Goal: Book appointment/travel/reservation

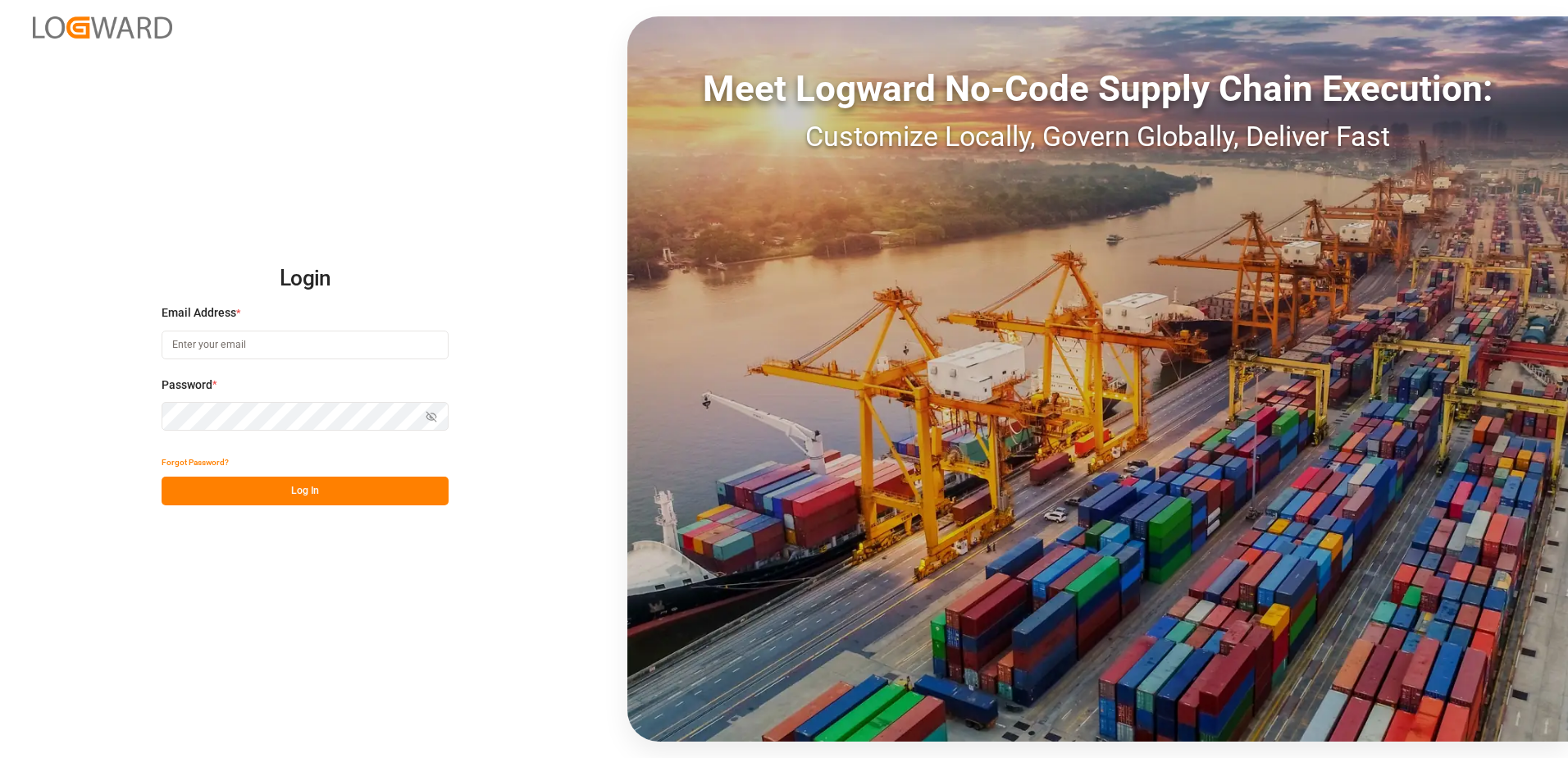
click at [354, 350] on input at bounding box center [305, 345] width 287 height 29
type input "[PERSON_NAME][EMAIL_ADDRESS][PERSON_NAME][DOMAIN_NAME]"
click at [428, 416] on icon "button" at bounding box center [432, 417] width 12 height 12
click at [401, 496] on button "Log In" at bounding box center [305, 491] width 287 height 29
click at [360, 338] on input at bounding box center [305, 345] width 287 height 29
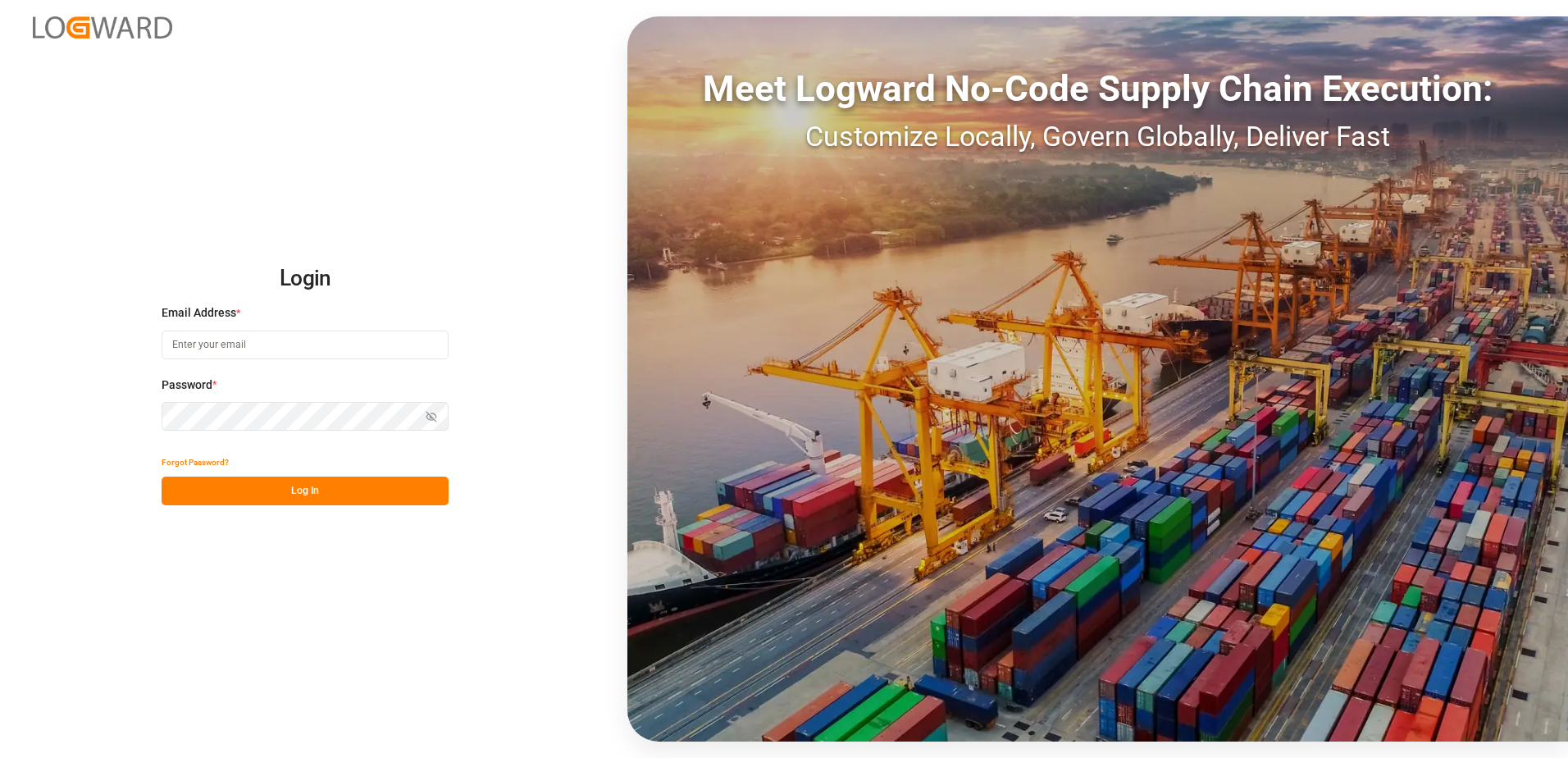
type input "[PERSON_NAME][EMAIL_ADDRESS][PERSON_NAME][DOMAIN_NAME]"
click at [437, 413] on icon "button" at bounding box center [432, 417] width 12 height 12
click at [375, 494] on button "Log In" at bounding box center [305, 491] width 287 height 29
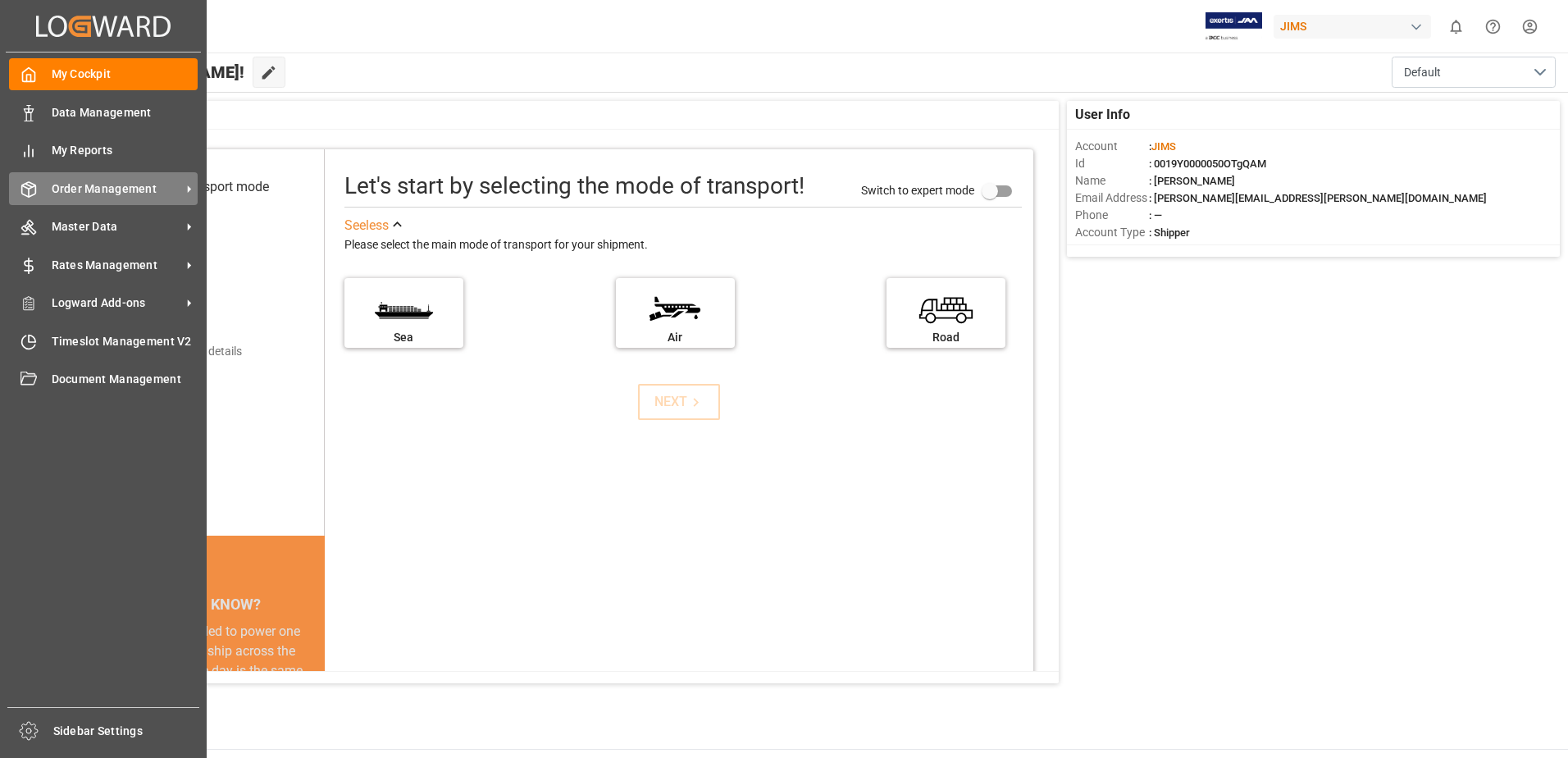
click at [106, 195] on span "Order Management" at bounding box center [116, 189] width 130 height 18
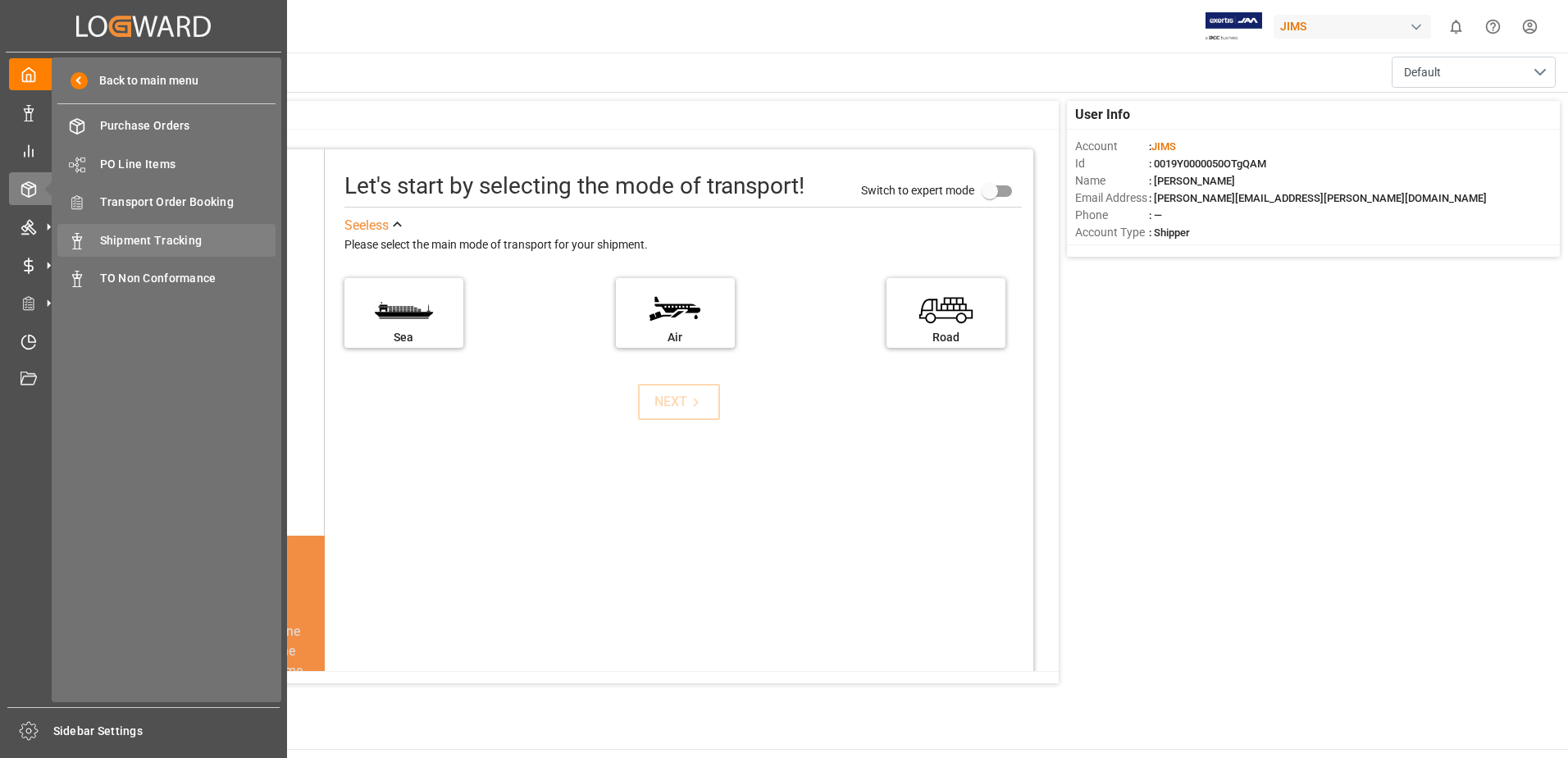
click at [195, 247] on span "Shipment Tracking" at bounding box center [188, 241] width 176 height 18
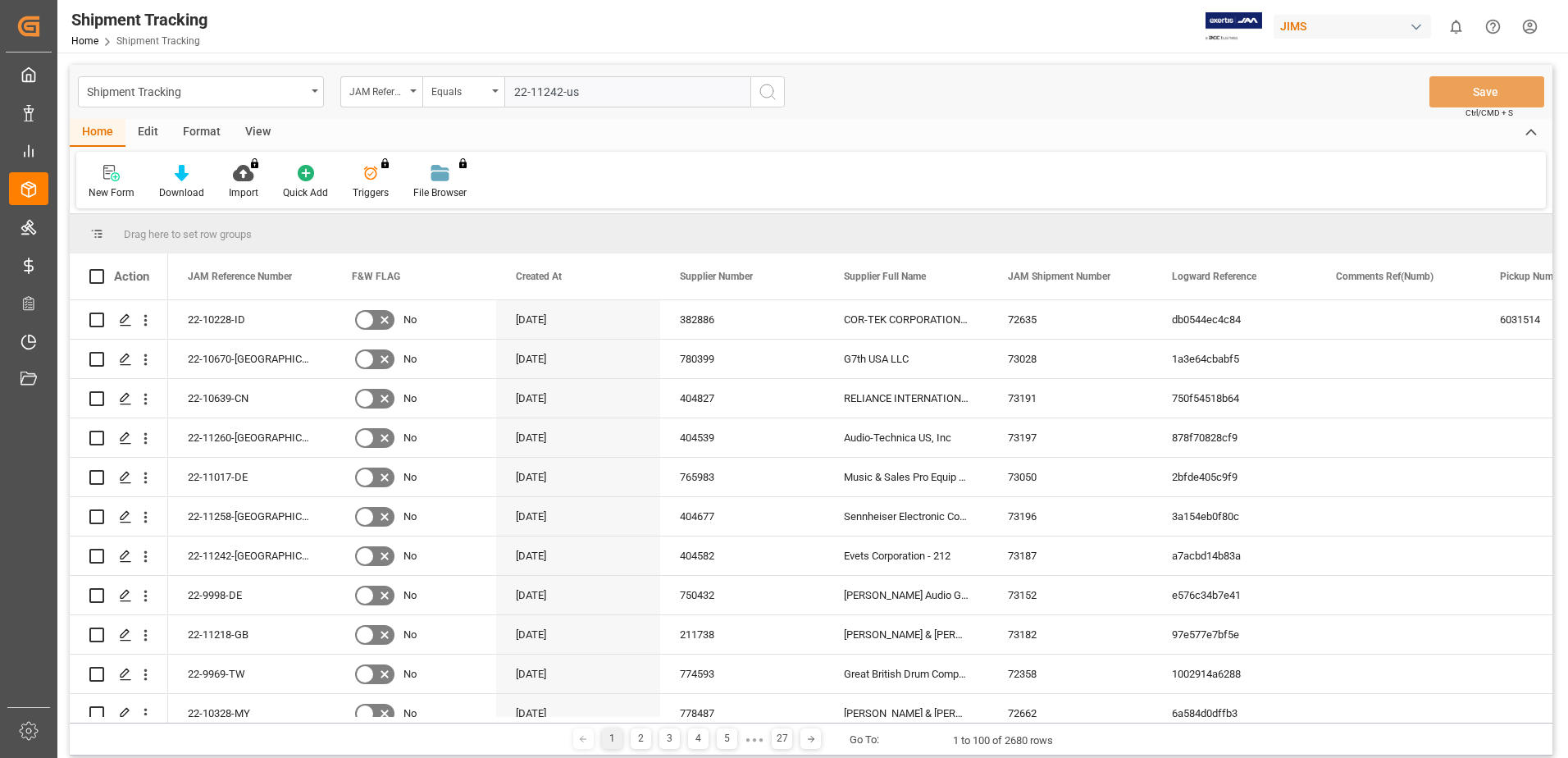
type input "22-11242-us"
click at [763, 86] on circle "search button" at bounding box center [767, 91] width 13 height 13
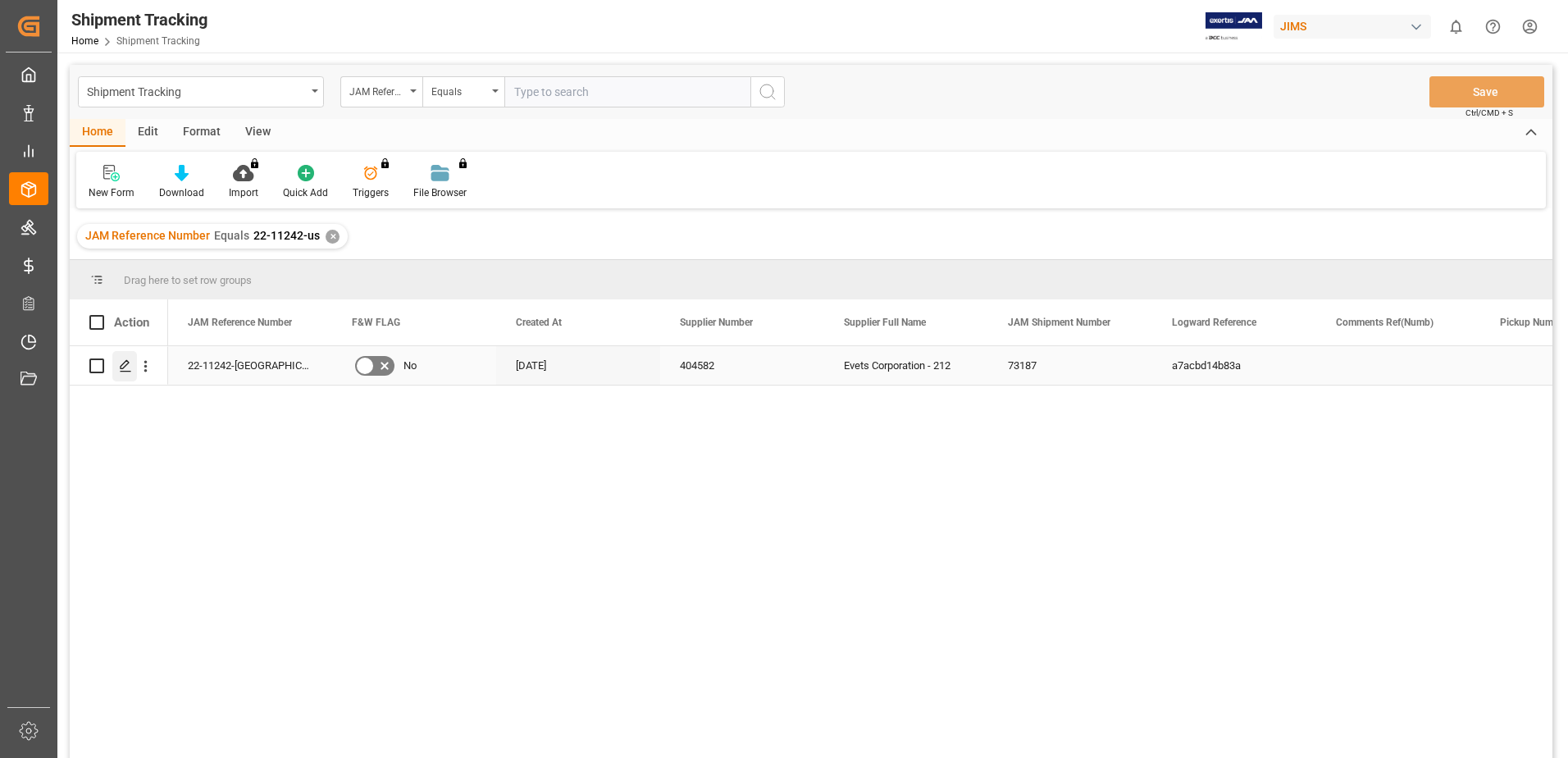
click at [122, 366] on polygon "Press SPACE to select this row." at bounding box center [125, 366] width 8 height 8
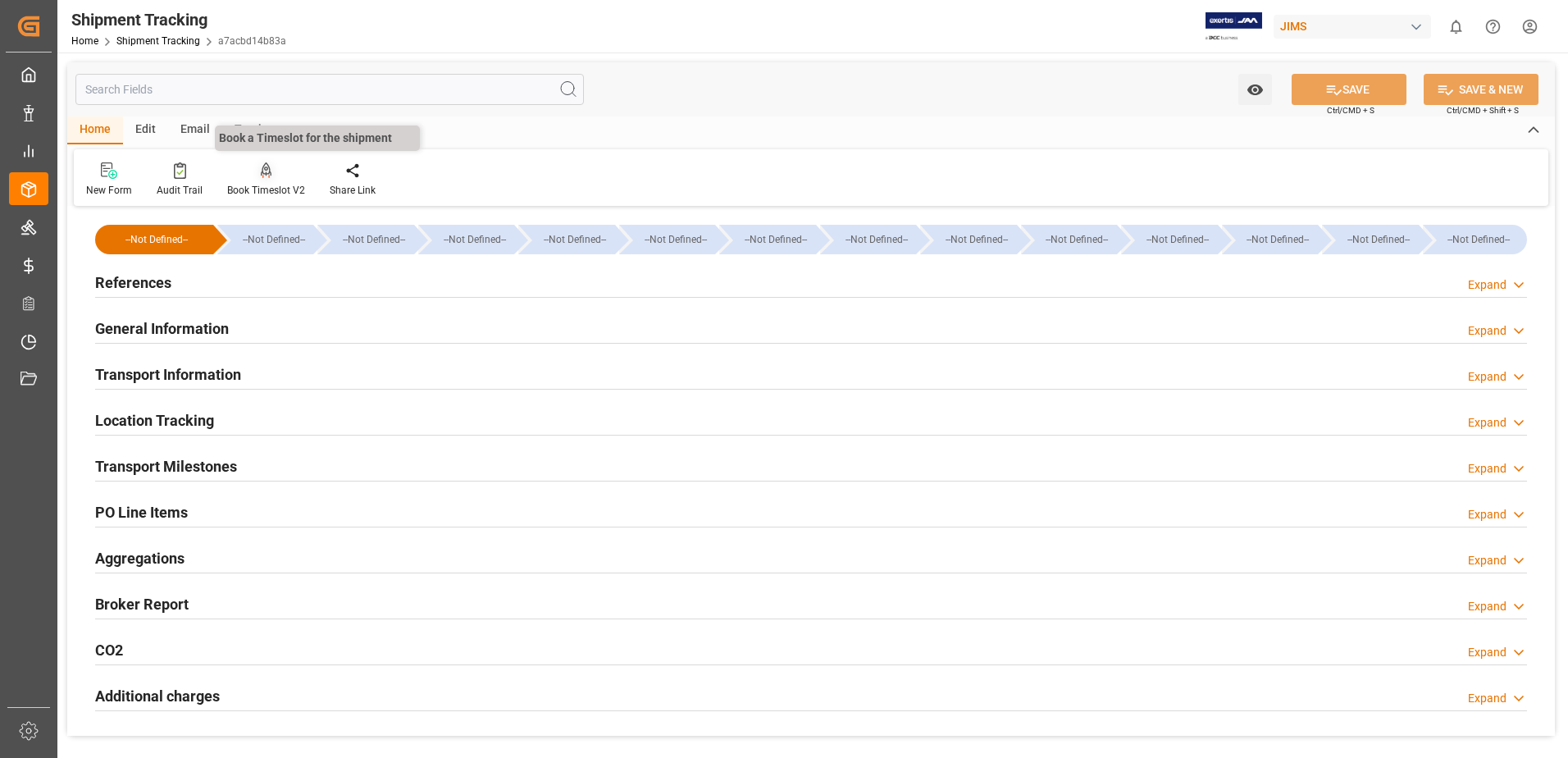
click at [254, 171] on div at bounding box center [266, 170] width 78 height 18
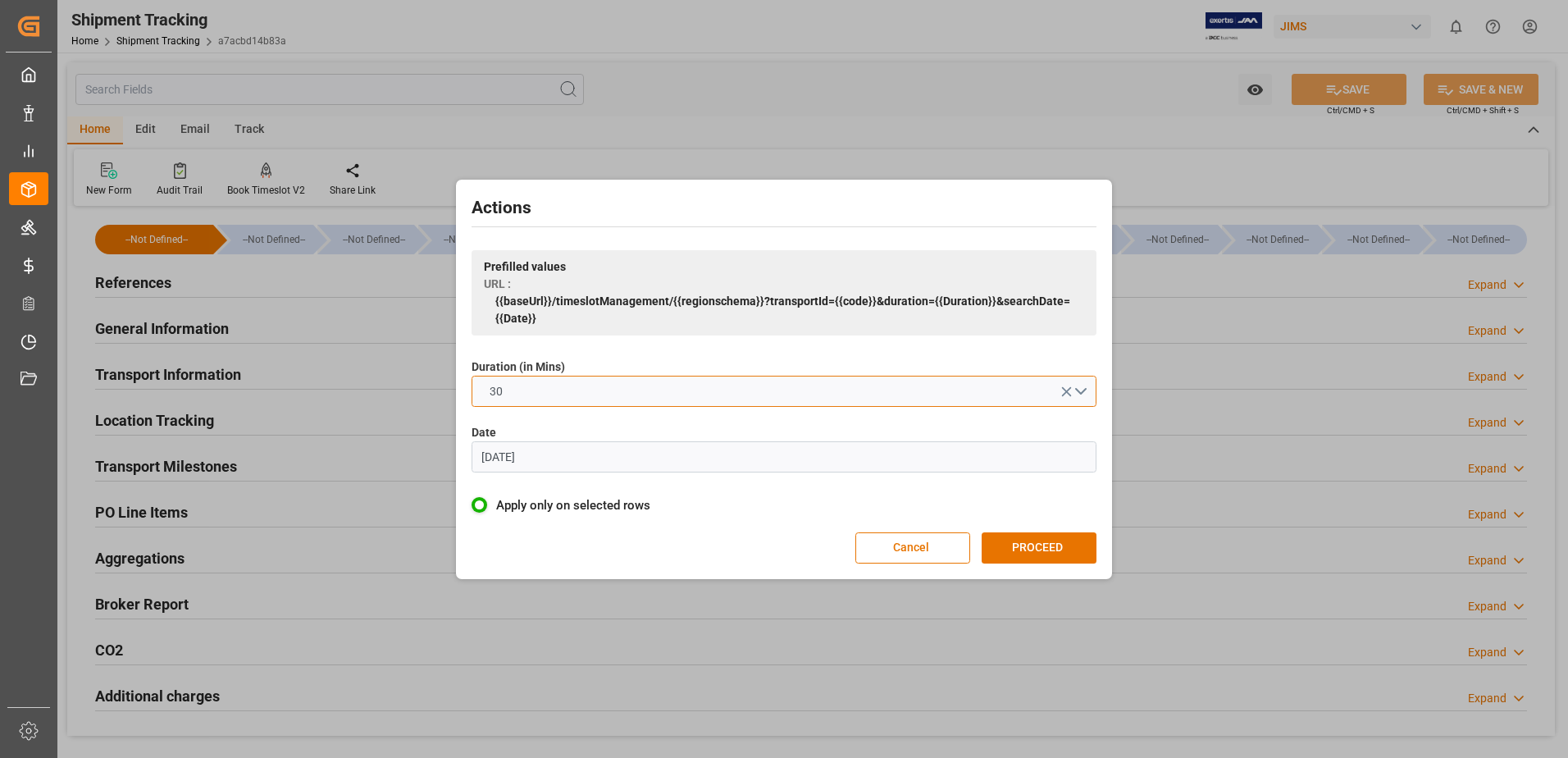
click at [765, 387] on button "30" at bounding box center [784, 391] width 625 height 31
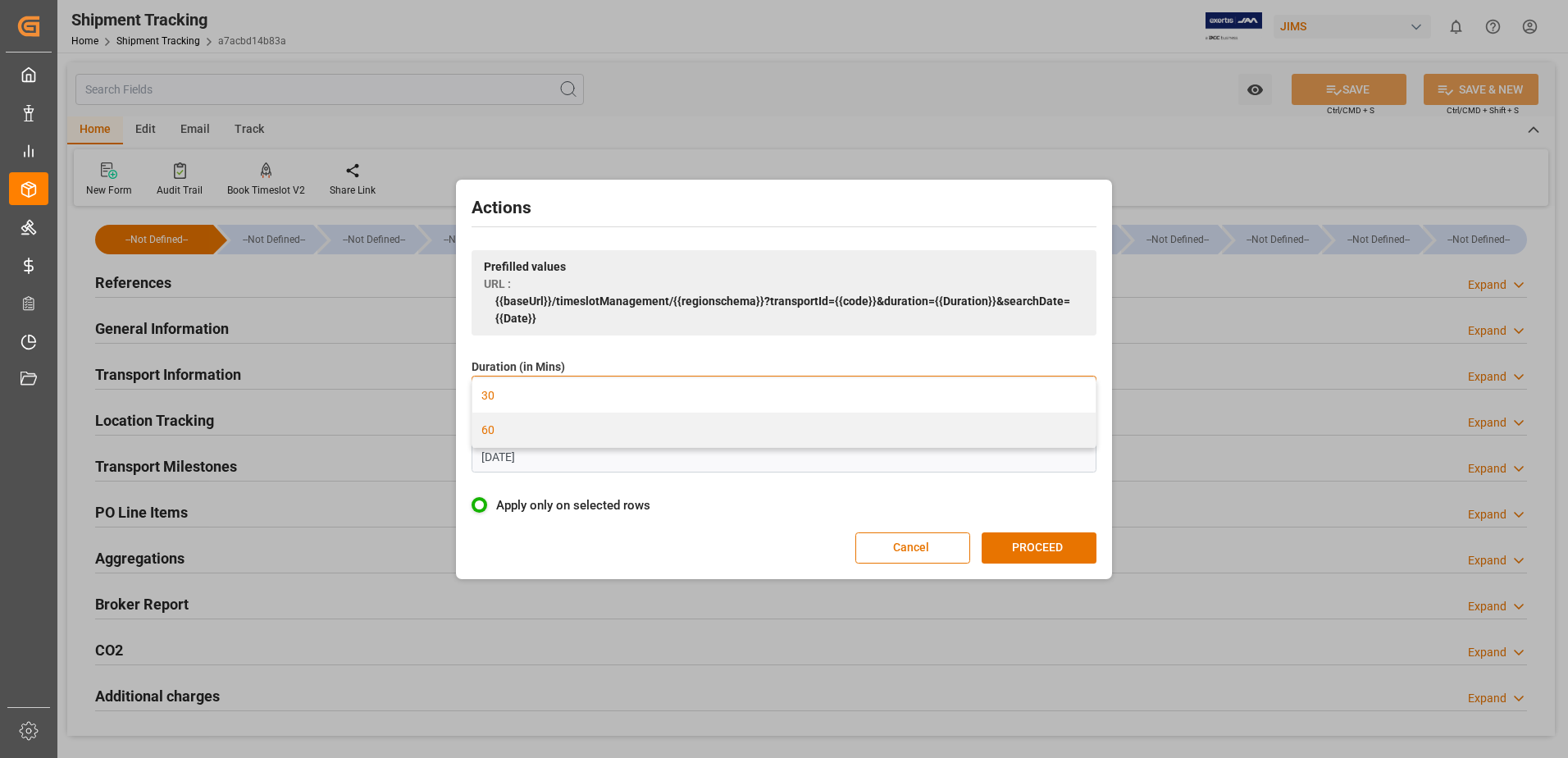
click at [600, 434] on div "60" at bounding box center [784, 429] width 624 height 34
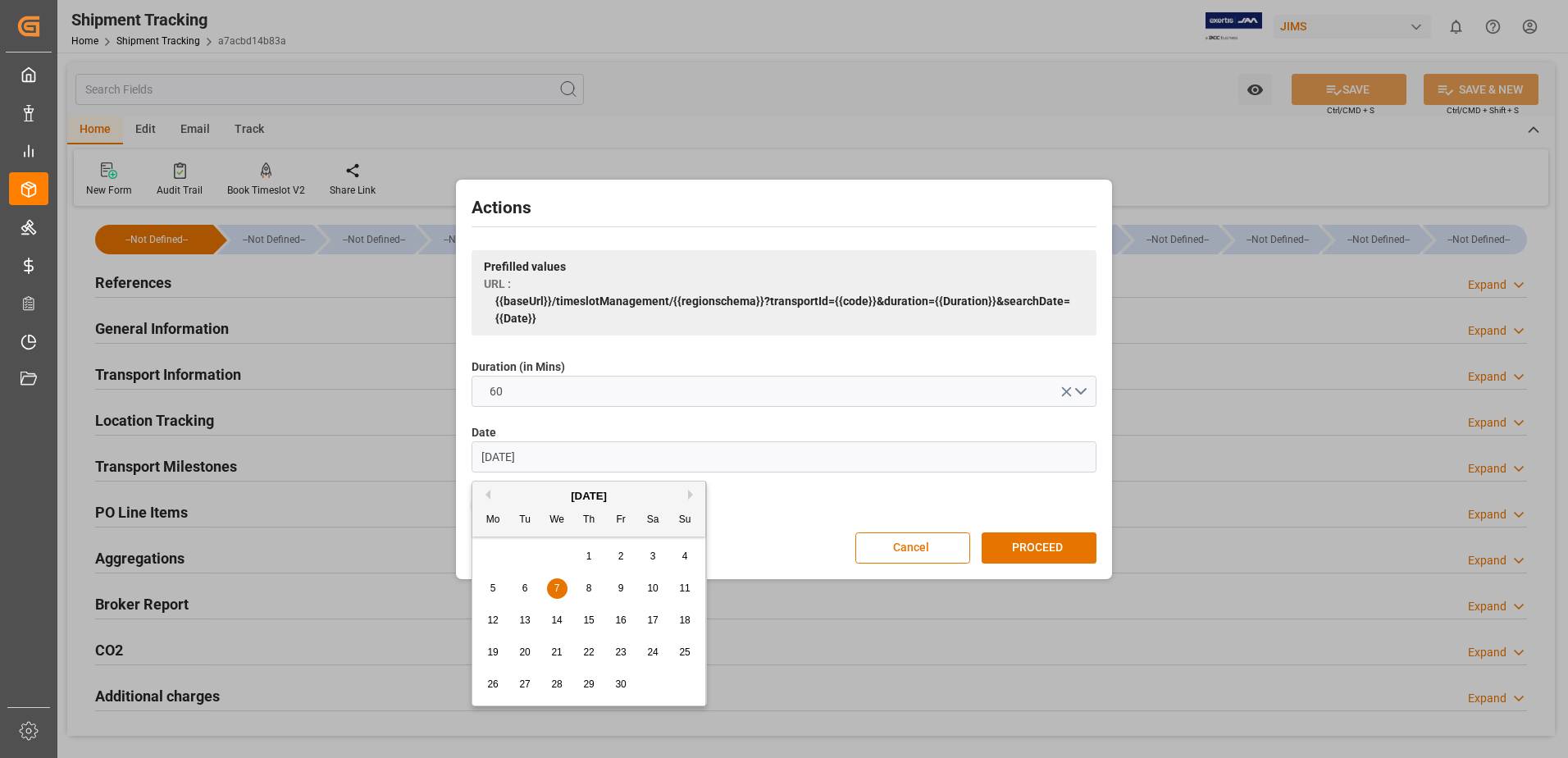
drag, startPoint x: 567, startPoint y: 457, endPoint x: 447, endPoint y: 518, distance: 134.6
click at [447, 518] on div "Actions Prefilled values URL : {{baseUrl}}/timeslotManagement/{{regionschema}}?…" at bounding box center [784, 379] width 1568 height 758
click at [593, 559] on div "2" at bounding box center [589, 557] width 20 height 19
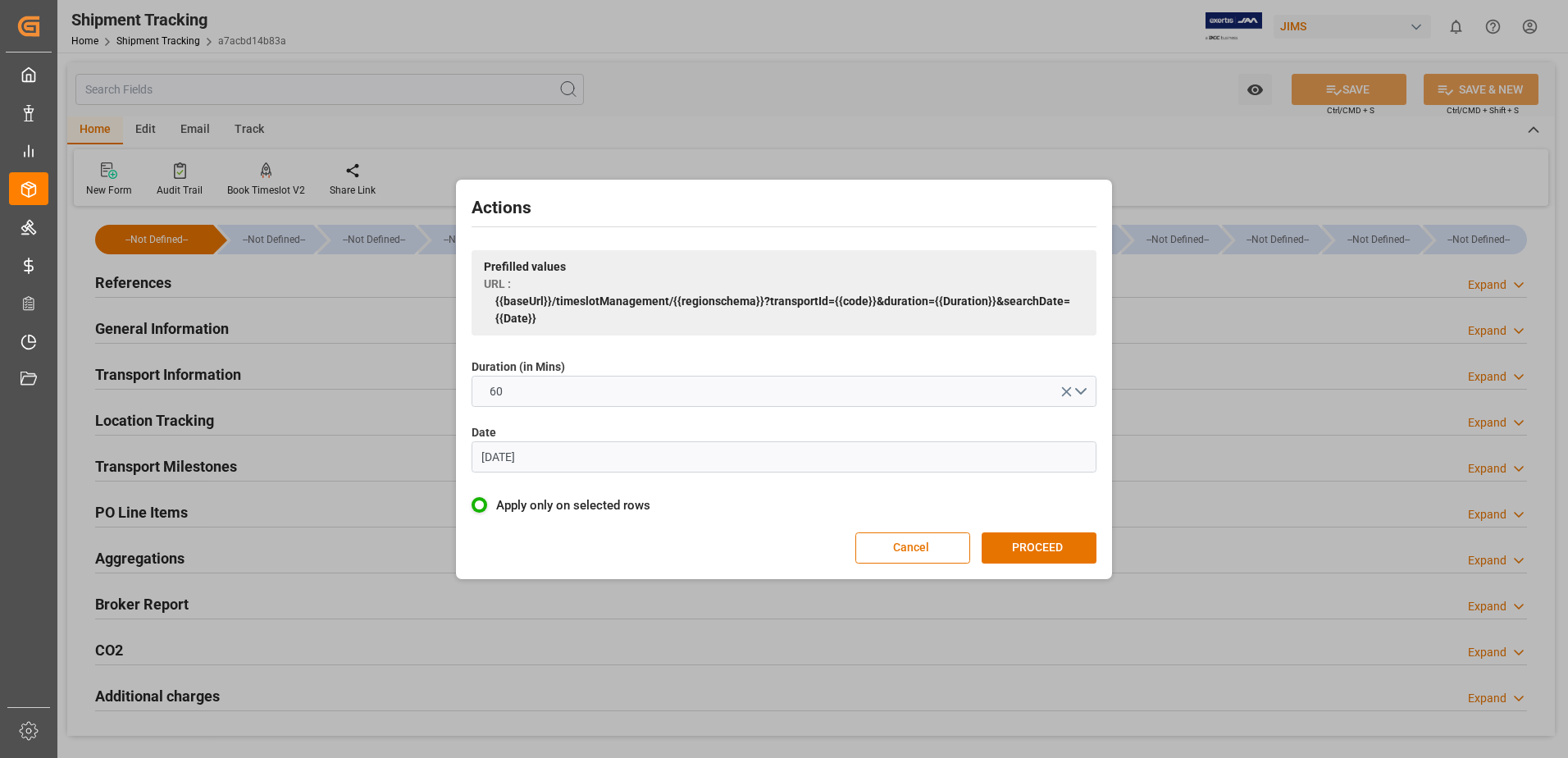
type input "[DATE]"
click at [1027, 551] on button "PROCEED" at bounding box center [1038, 548] width 115 height 31
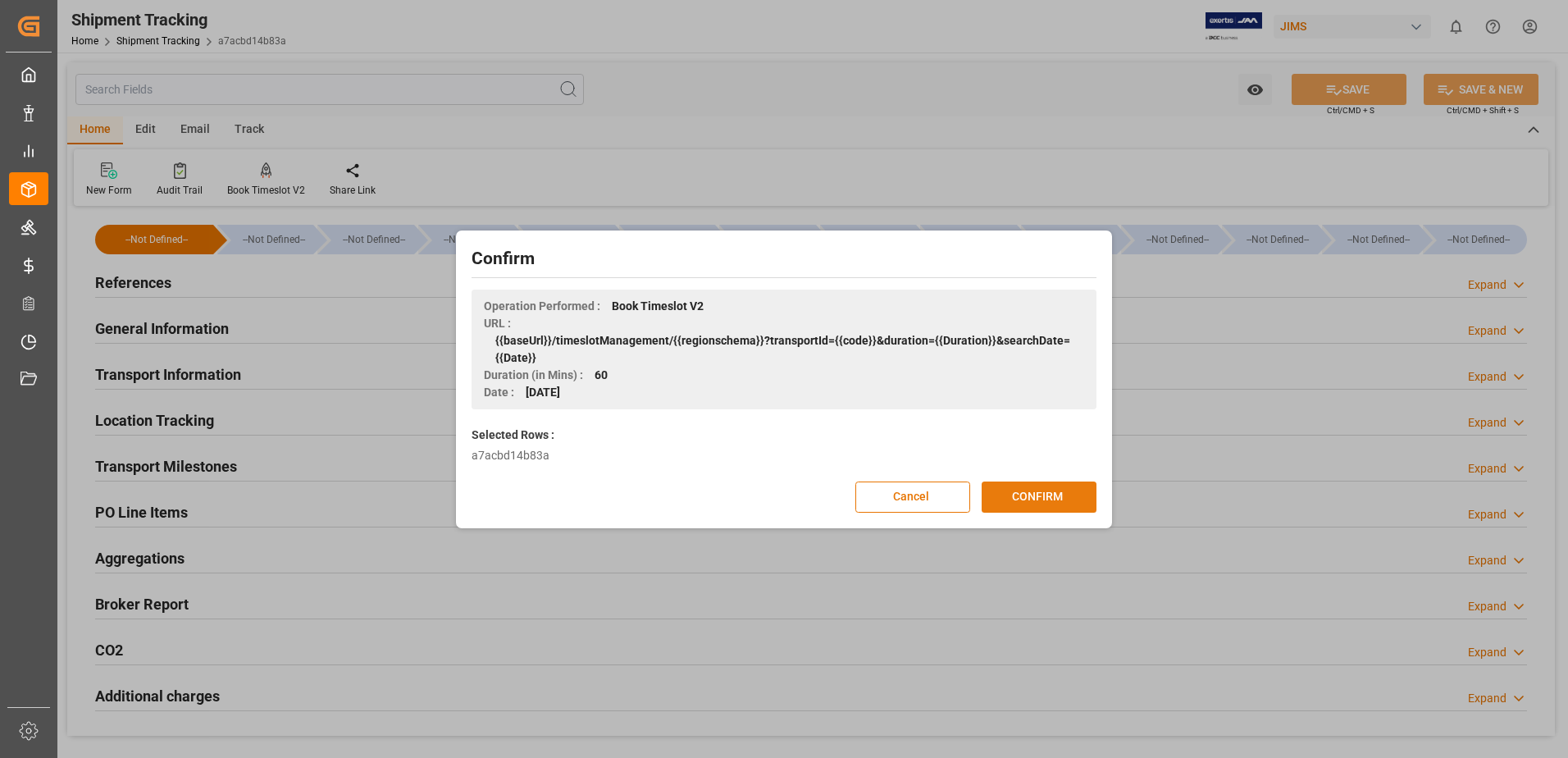
click at [1074, 497] on button "CONFIRM" at bounding box center [1038, 496] width 115 height 31
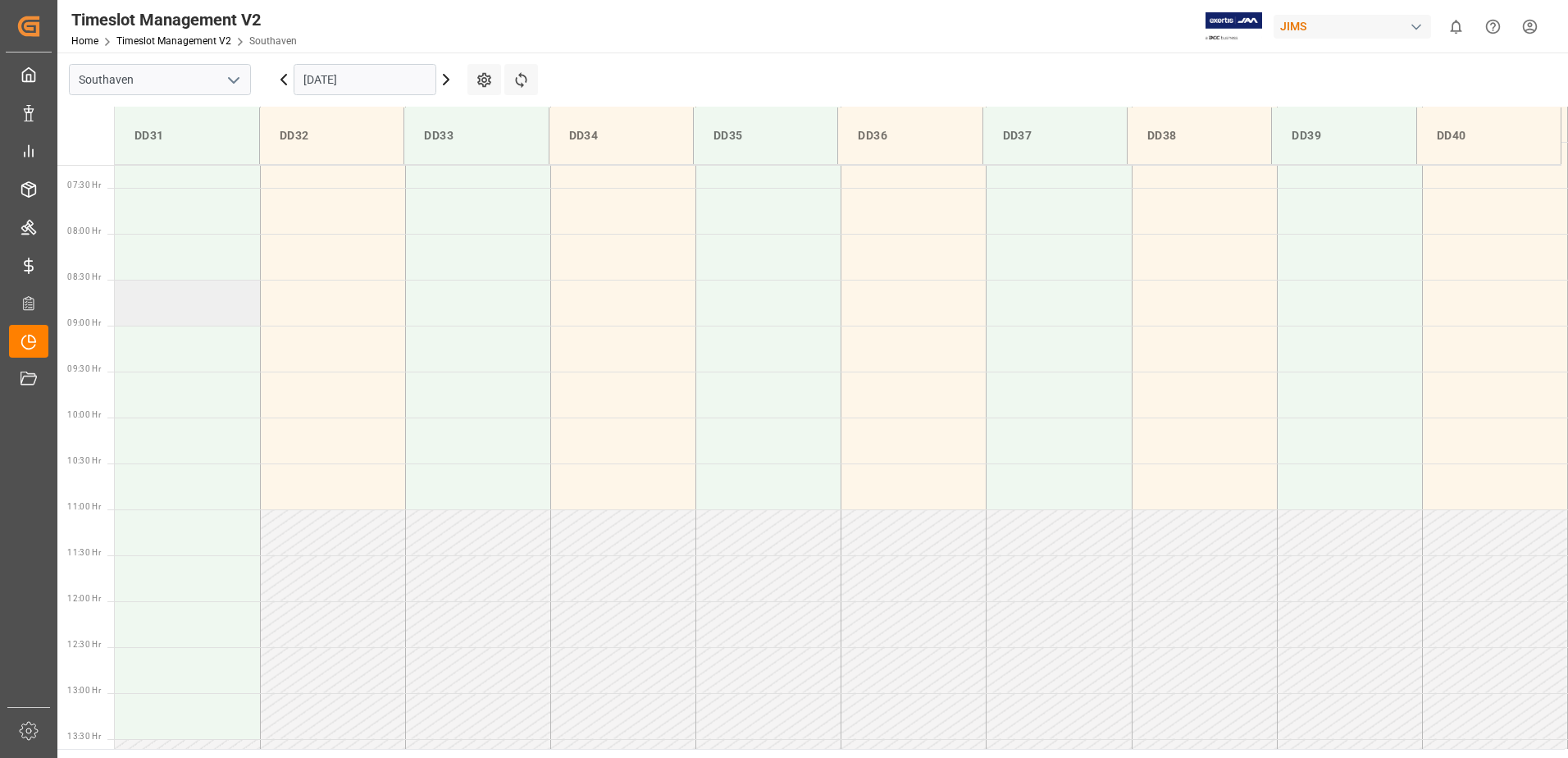
scroll to position [652, 0]
click at [313, 412] on td at bounding box center [332, 408] width 145 height 46
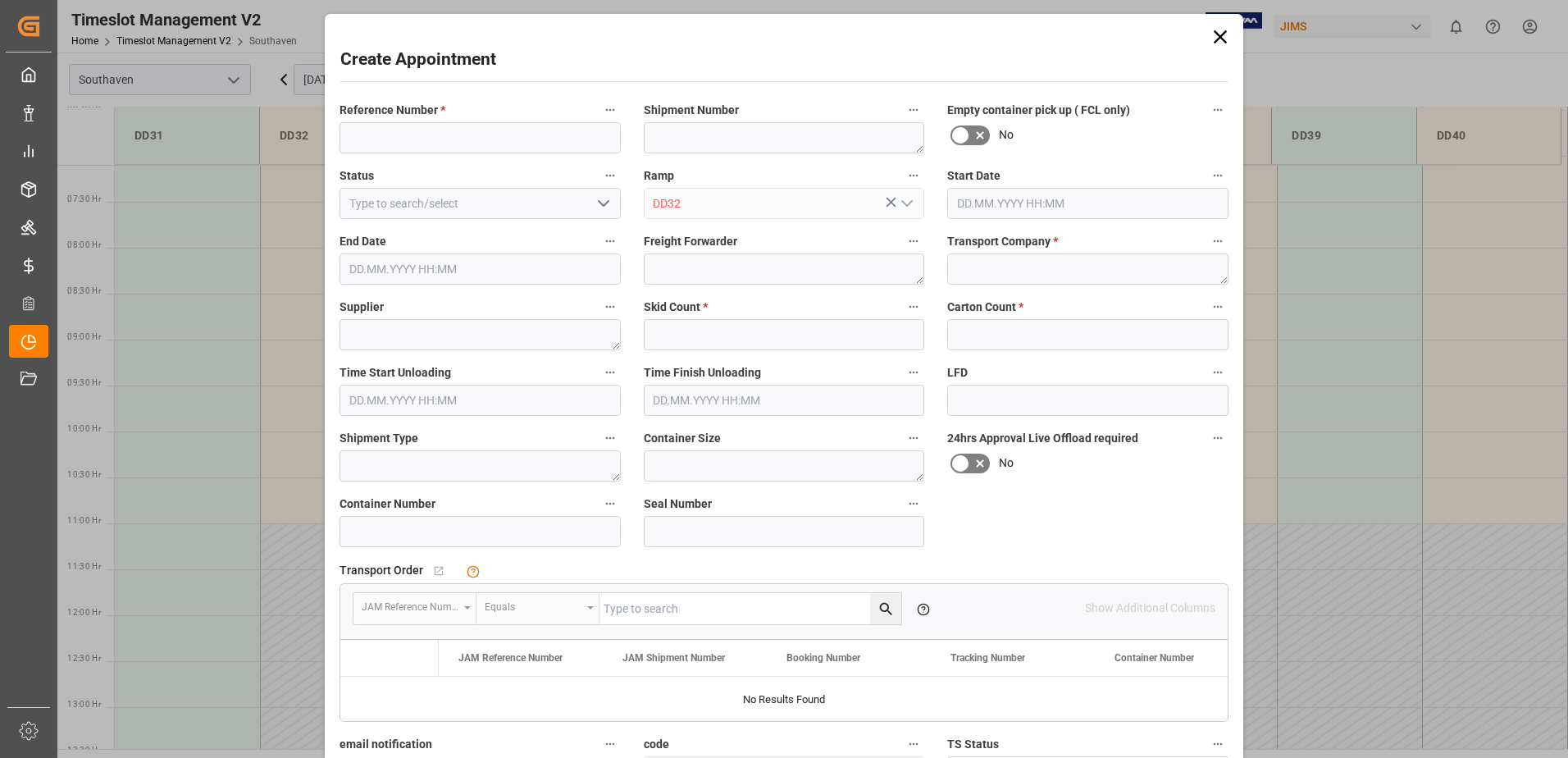
type input "02.10.2025 09:30"
type input "02.10.2025 10:00"
click at [531, 131] on input at bounding box center [480, 138] width 282 height 31
type input "22-11242-us"
click at [1017, 253] on textarea at bounding box center [1088, 268] width 282 height 31
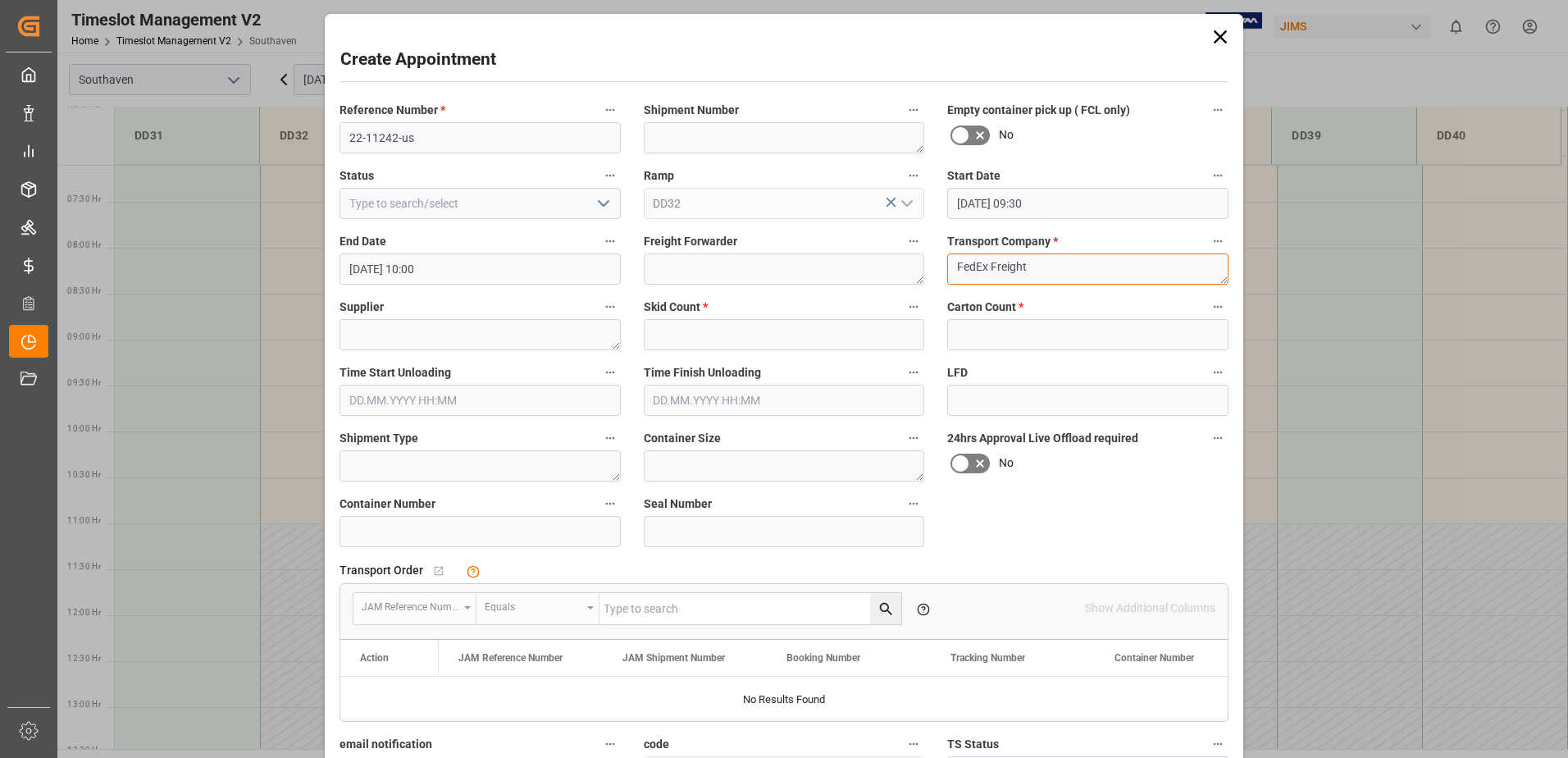
type textarea "FedEx Freight"
click at [825, 335] on input "text" at bounding box center [784, 335] width 282 height 31
type input "2"
click at [1051, 331] on input "text" at bounding box center [1088, 335] width 282 height 31
type input "0"
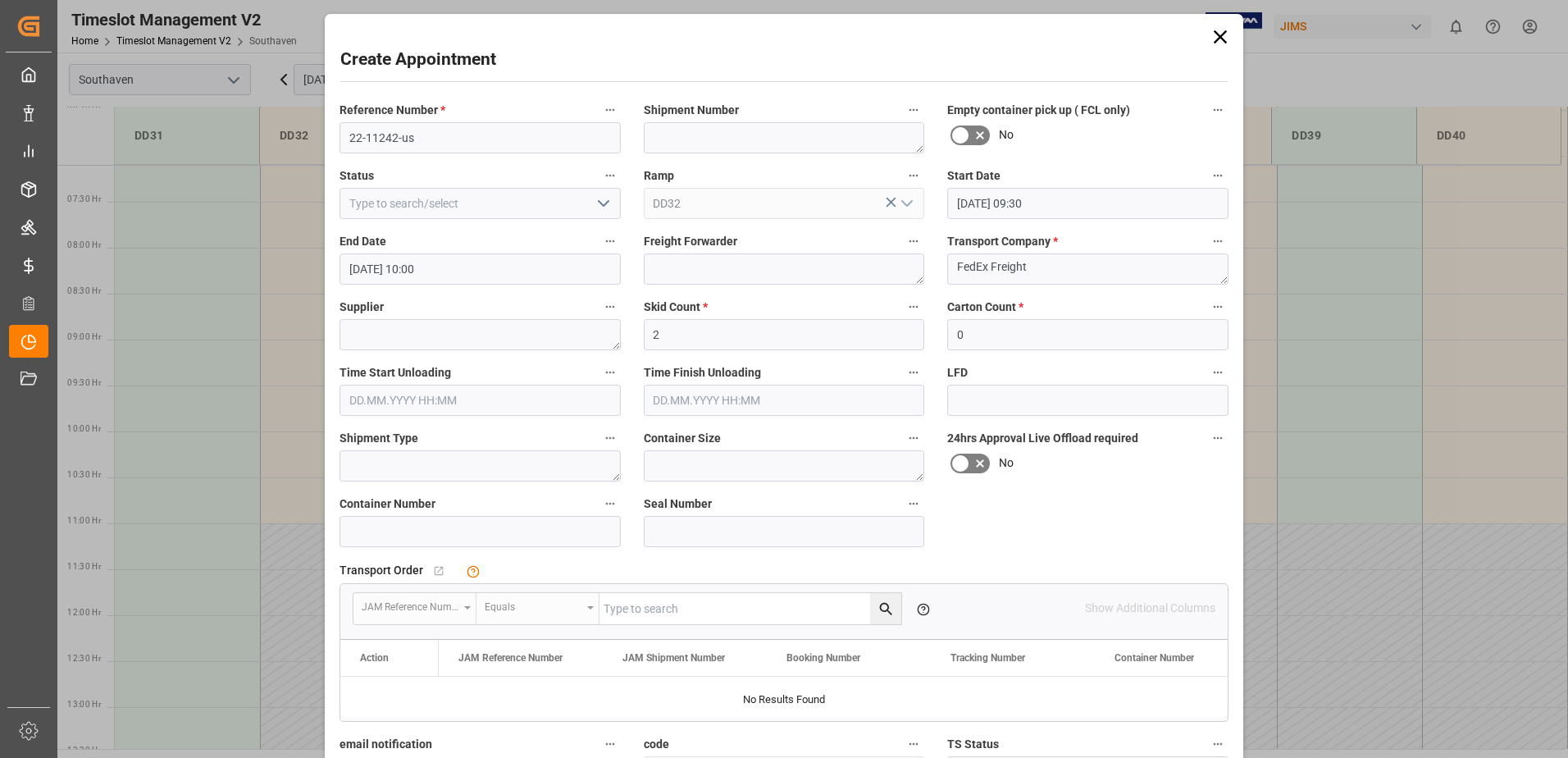
click at [936, 321] on div "Carton Count * 0" at bounding box center [1087, 323] width 304 height 65
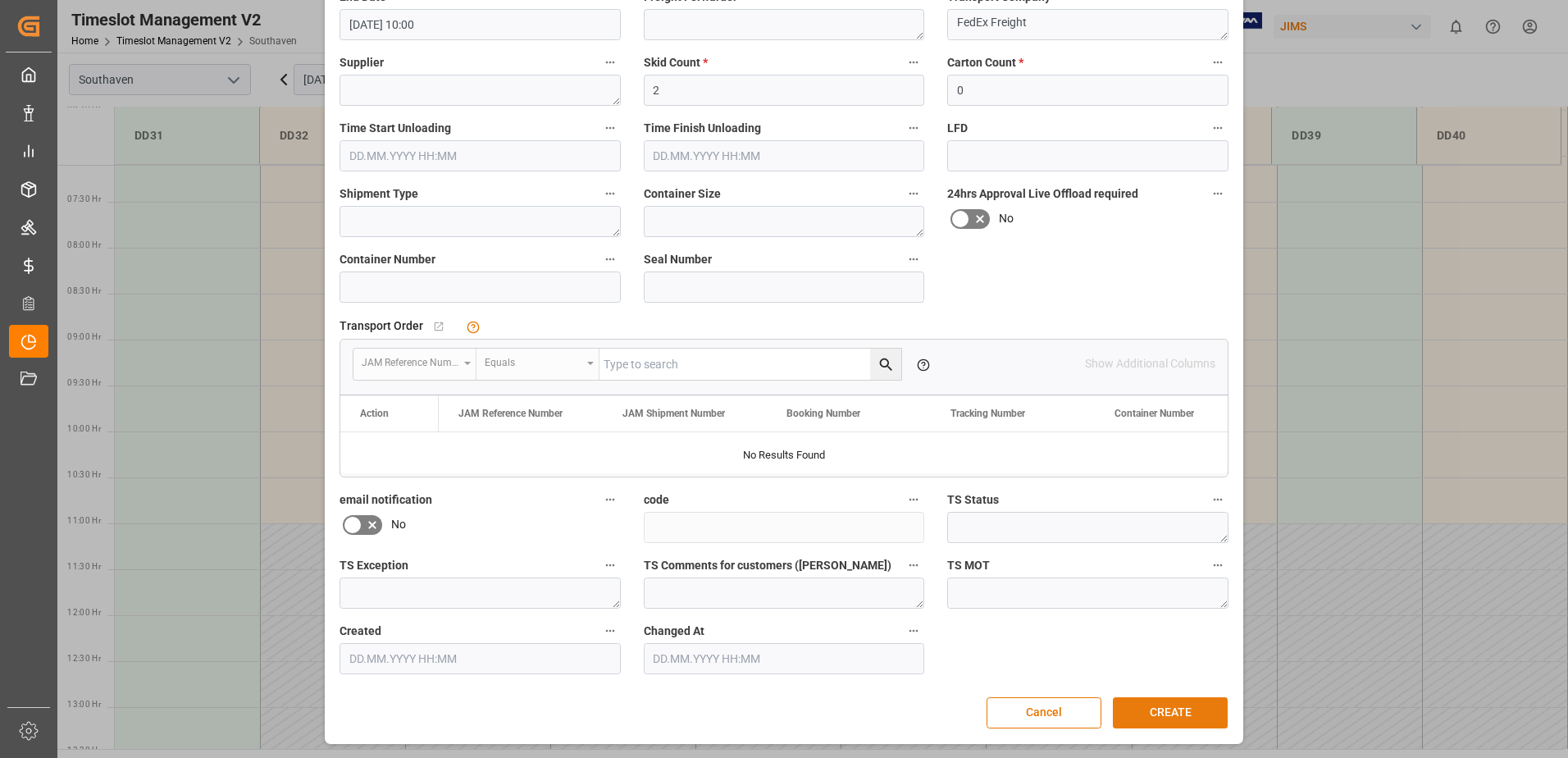
click at [1160, 699] on button "CREATE" at bounding box center [1170, 713] width 115 height 31
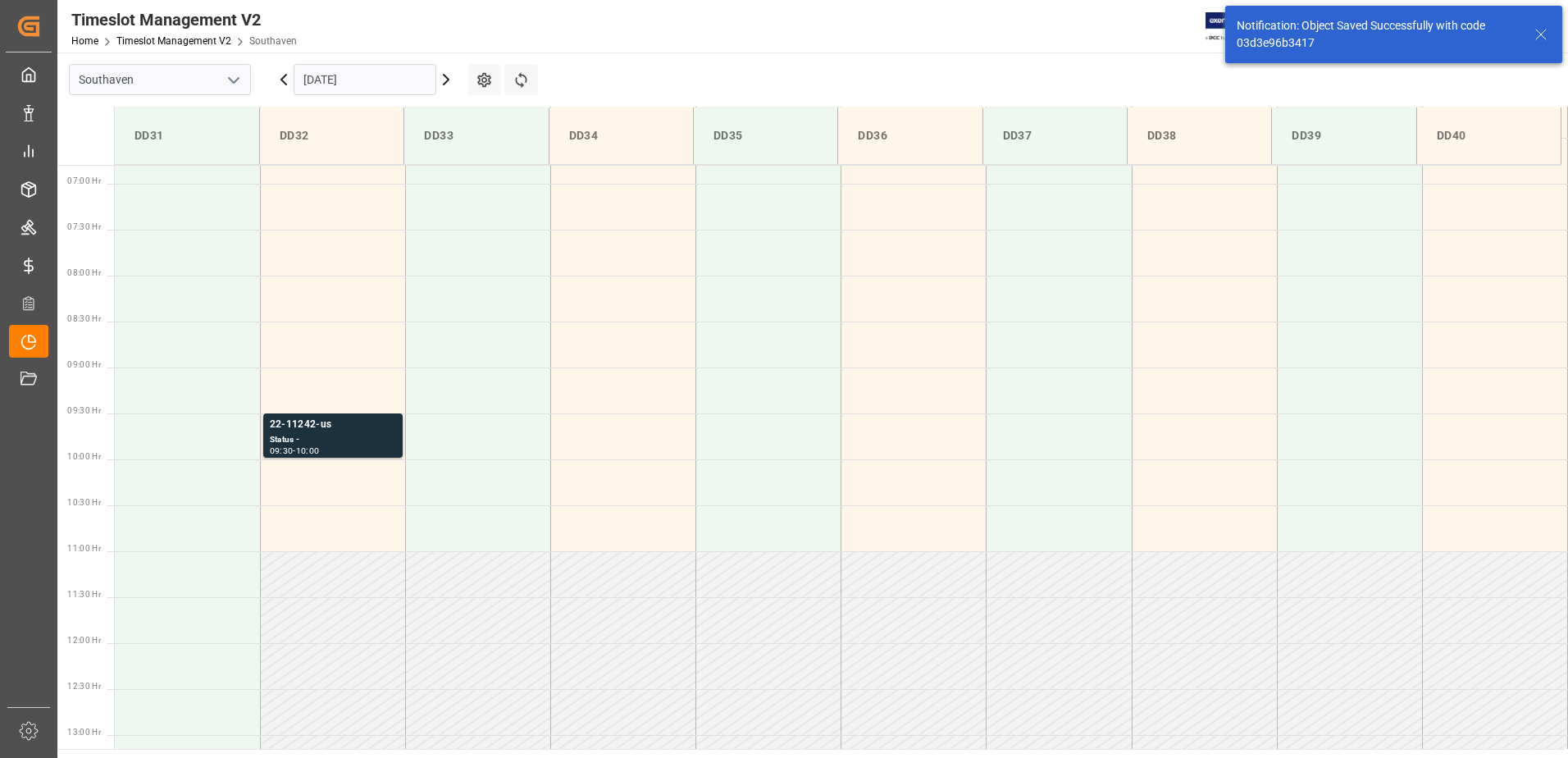
scroll to position [724, 0]
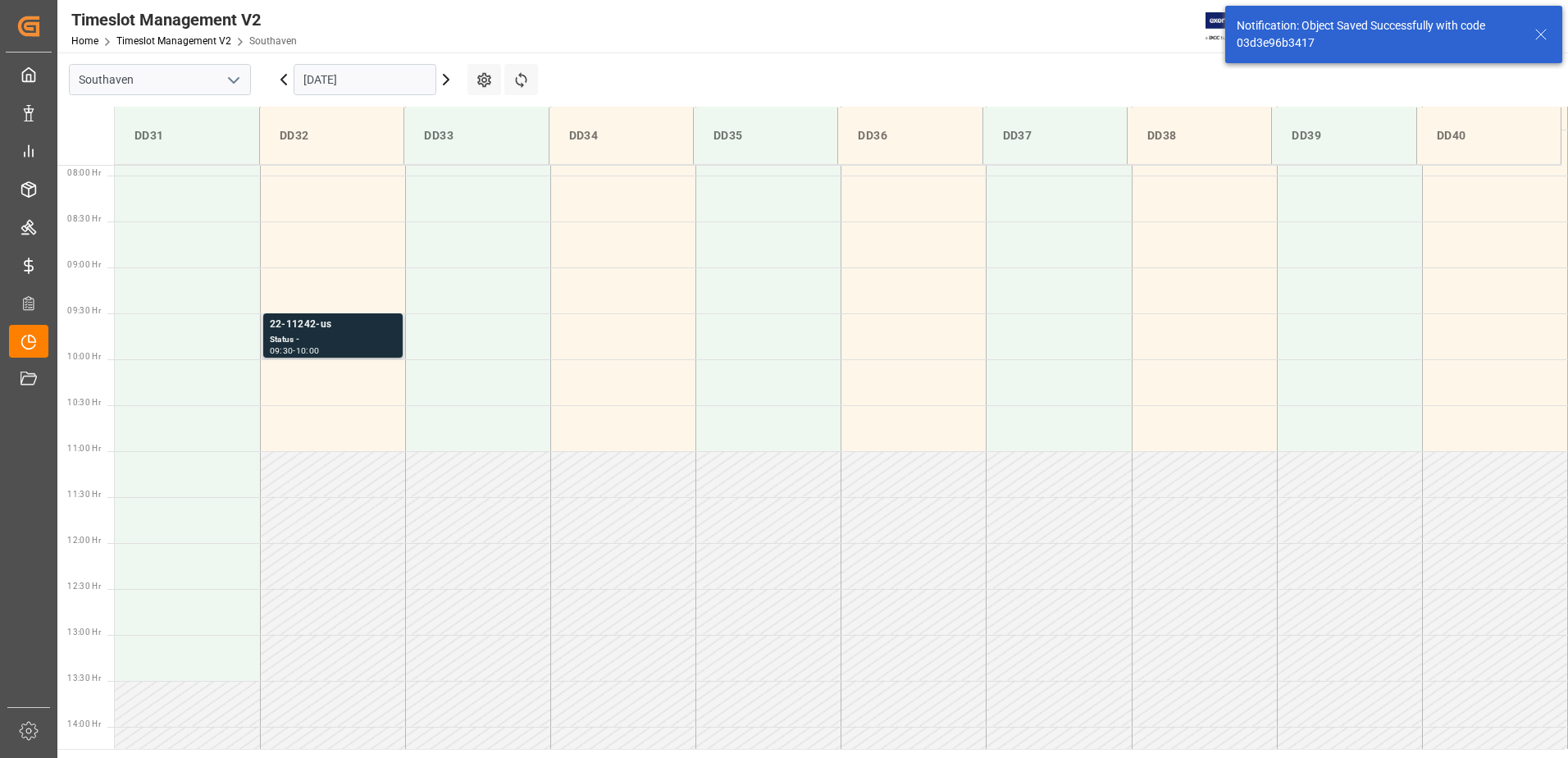
click at [320, 339] on div "Status -" at bounding box center [333, 340] width 127 height 14
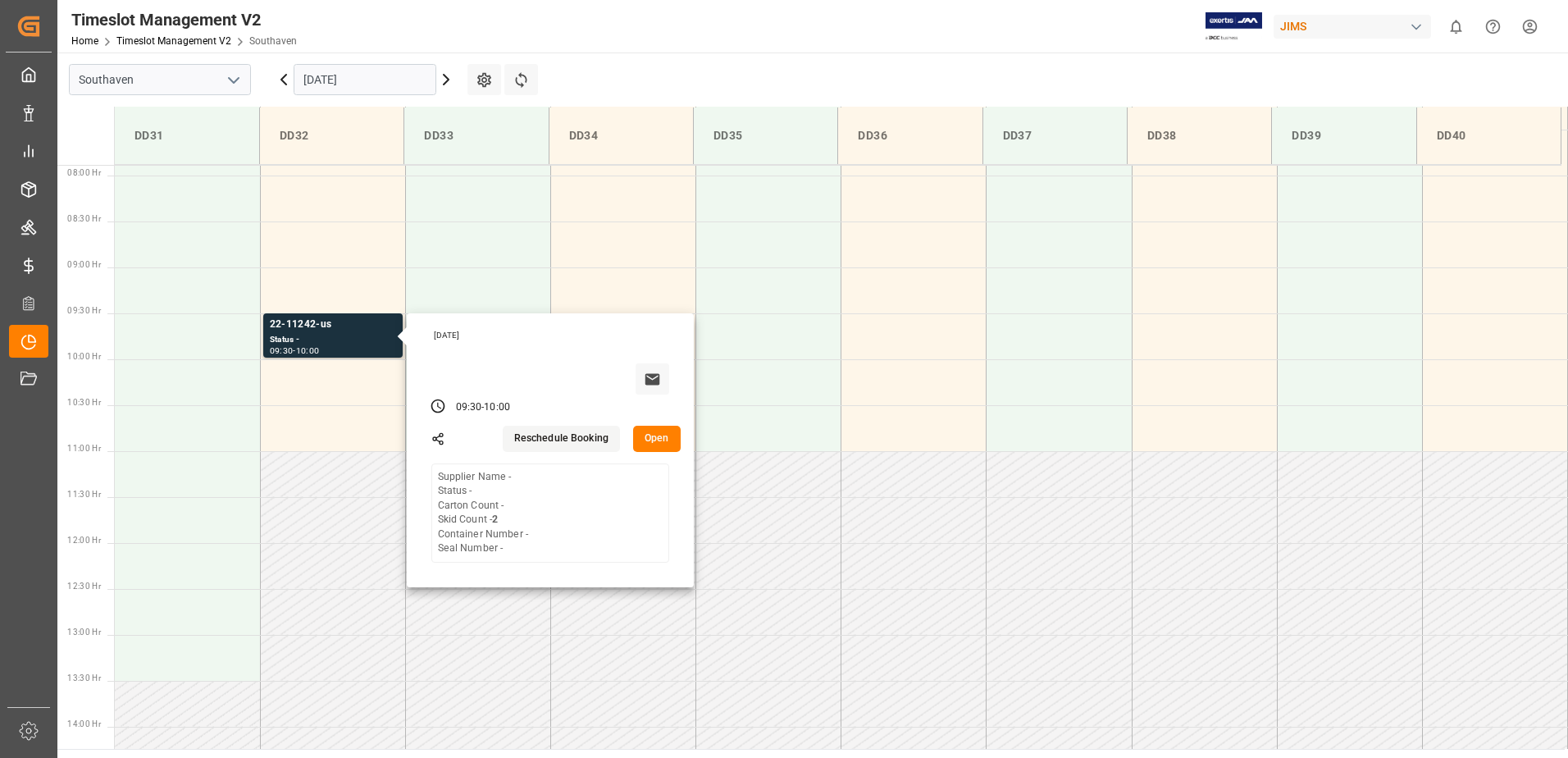
click at [1103, 49] on div "Timeslot Management V2 Home Timeslot Management V2 Southaven JIMS 0 Notificatio…" at bounding box center [807, 26] width 1522 height 53
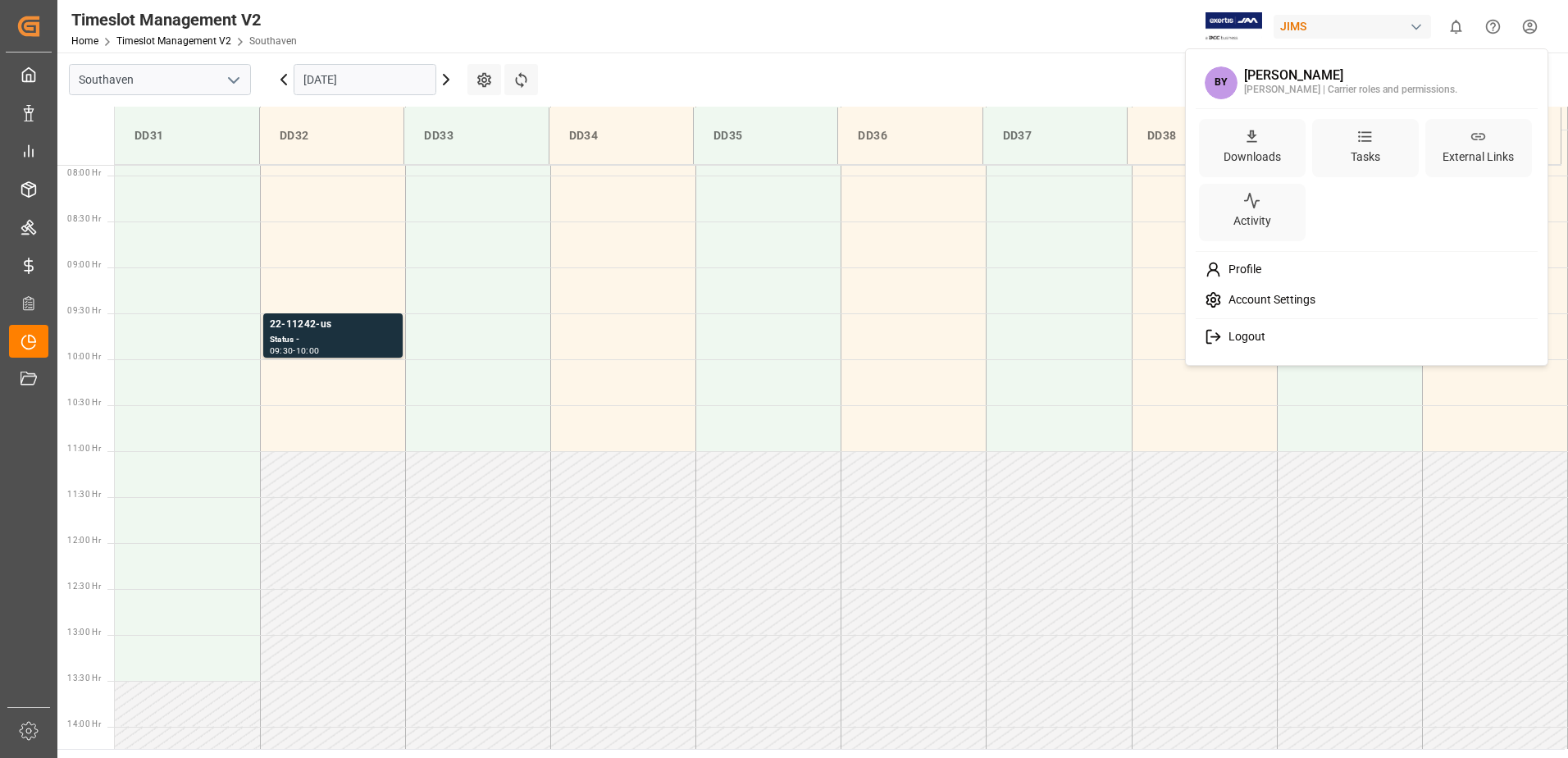
click at [1540, 31] on html "Created by potrace 1.15, written by Peter Selinger 2001-2017 Created by potrace…" at bounding box center [784, 379] width 1568 height 758
click at [1257, 337] on span "Logout" at bounding box center [1244, 337] width 44 height 15
